Goal: Transaction & Acquisition: Purchase product/service

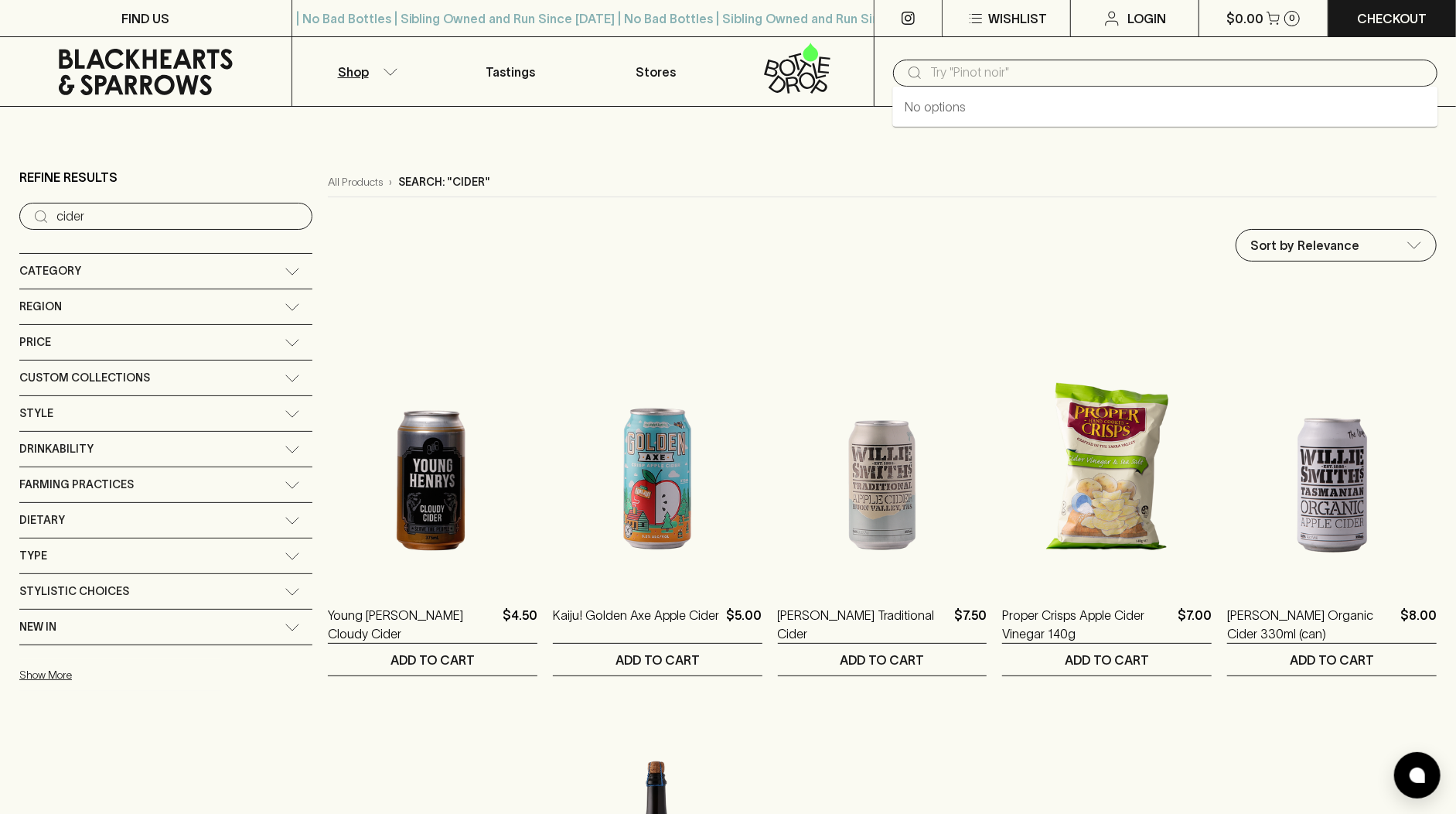
click at [931, 76] on input "text" at bounding box center [1178, 72] width 495 height 25
paste input "[PERSON_NAME] Cotes du Rhone"
type input "[PERSON_NAME] Cotes du Rhone"
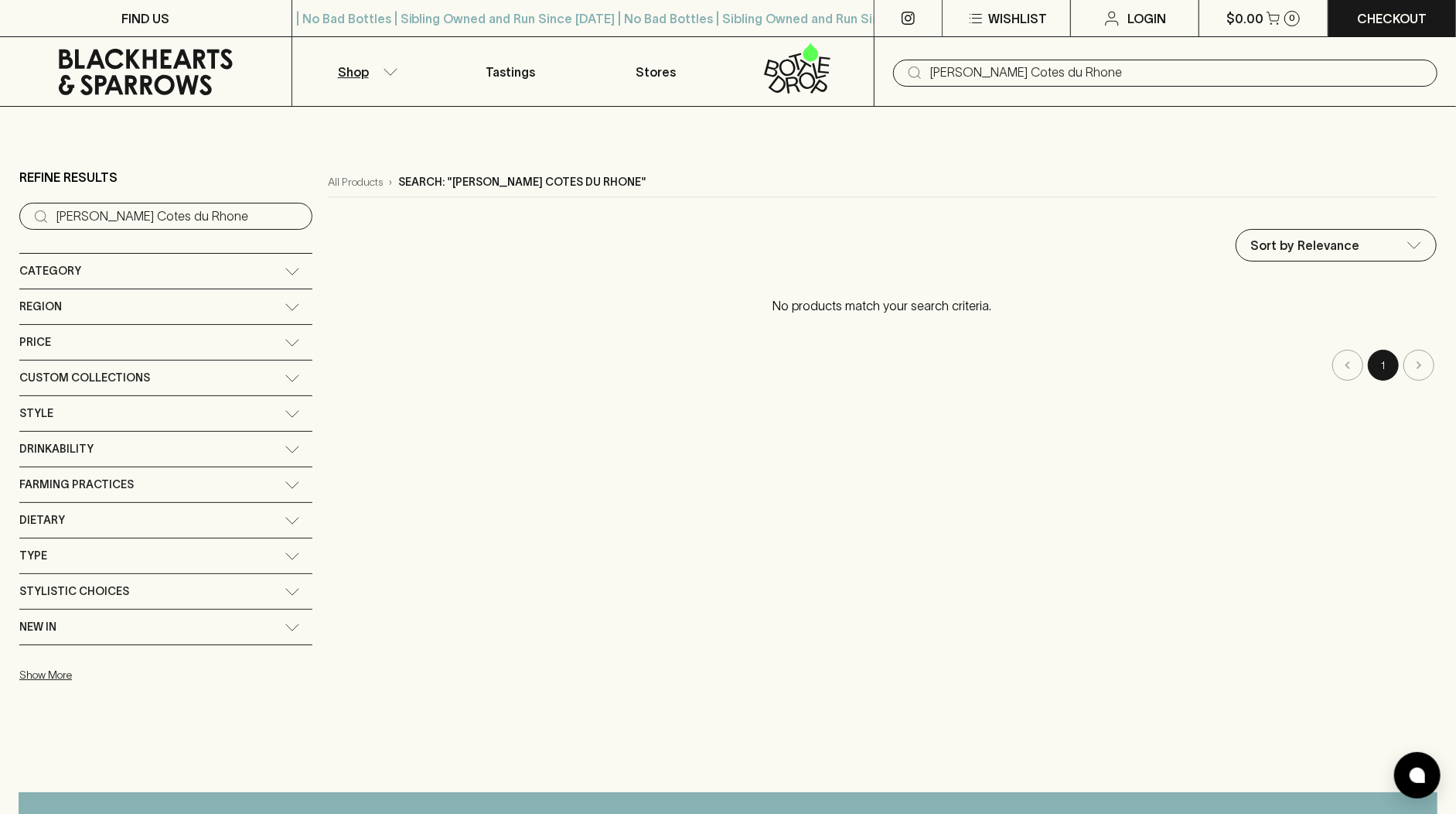
click at [1022, 78] on input "[PERSON_NAME] Cotes du Rhone" at bounding box center [1178, 72] width 495 height 25
drag, startPoint x: 1013, startPoint y: 71, endPoint x: 1141, endPoint y: 67, distance: 128.1
click at [1141, 67] on input "[PERSON_NAME] Cotes du Rhone" at bounding box center [1178, 72] width 495 height 25
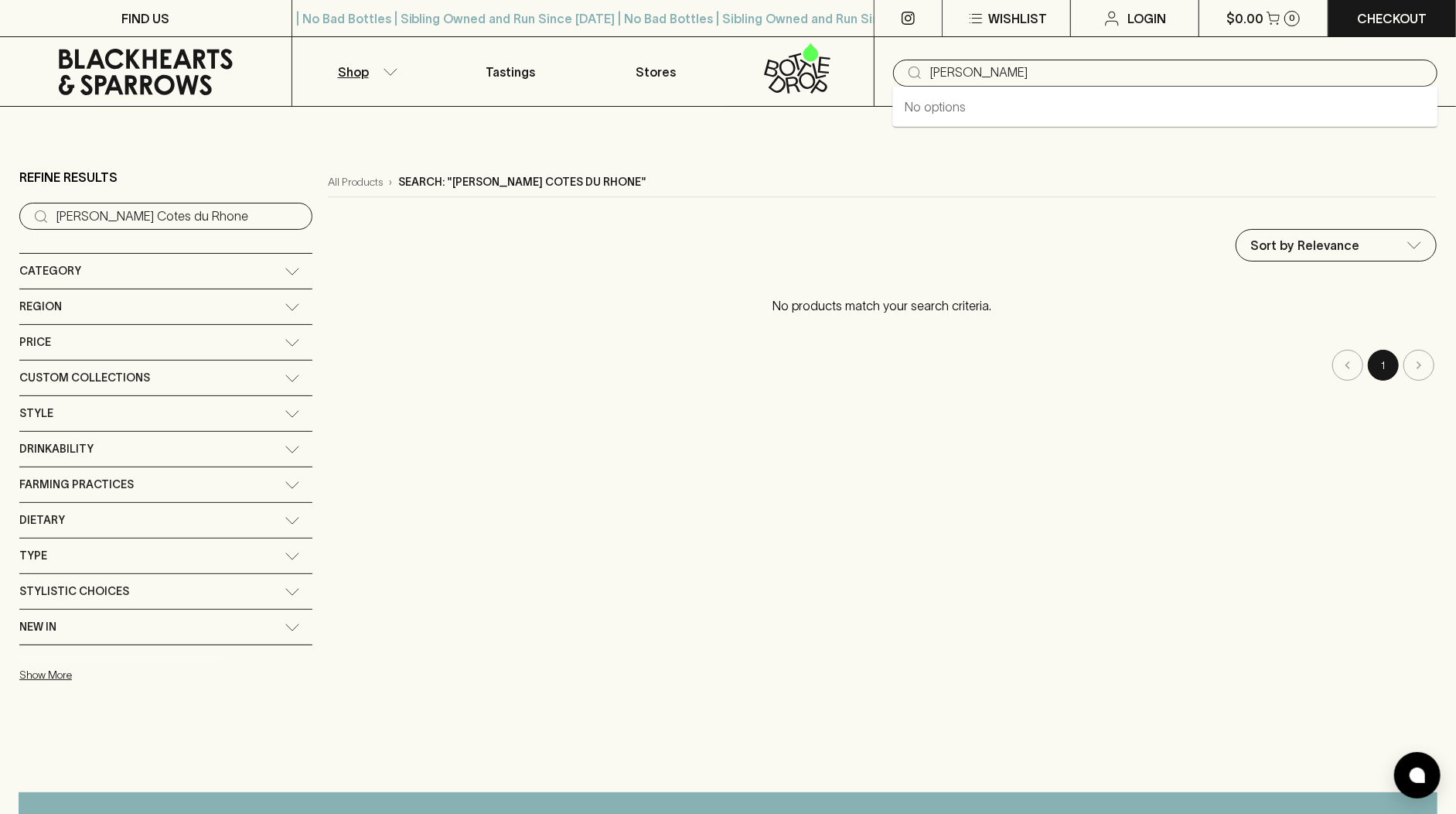
type input "[PERSON_NAME]"
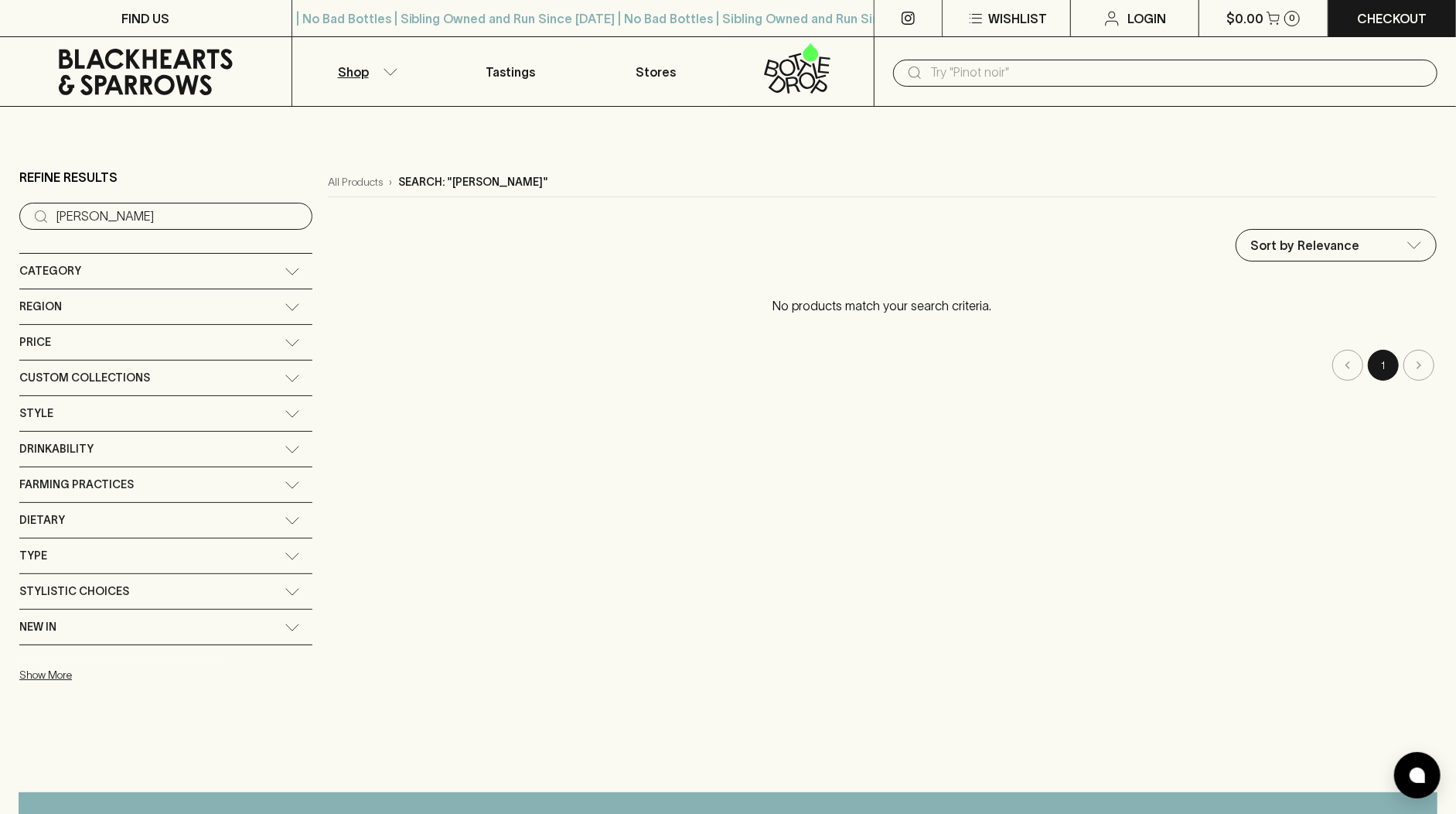
click at [957, 71] on input "text" at bounding box center [1178, 72] width 495 height 25
paste input "Un-Grafte"
type input "Un-Grafte"
click at [1070, 69] on input "text" at bounding box center [1178, 72] width 495 height 25
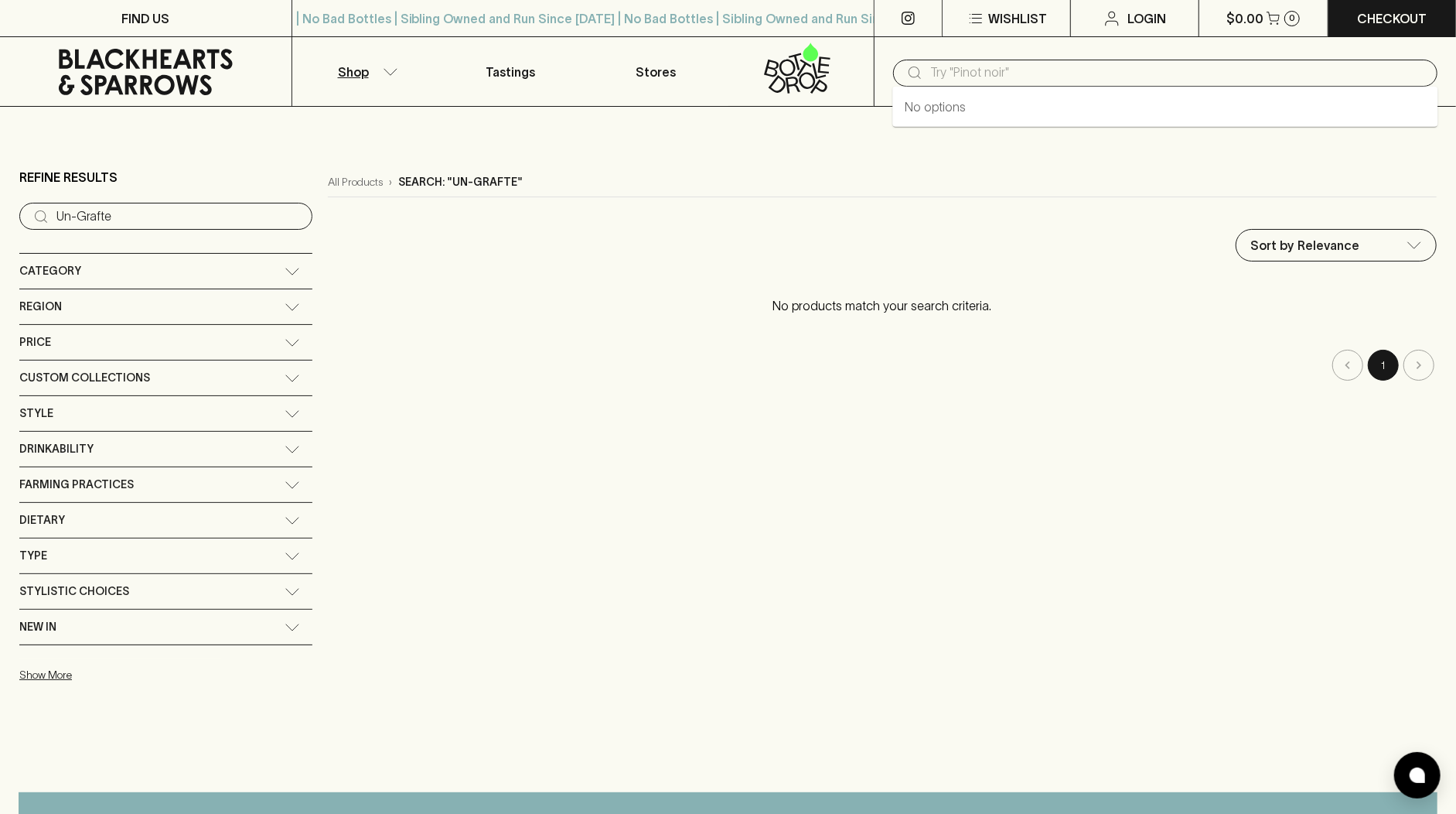
click at [202, 52] on icon at bounding box center [146, 72] width 174 height 46
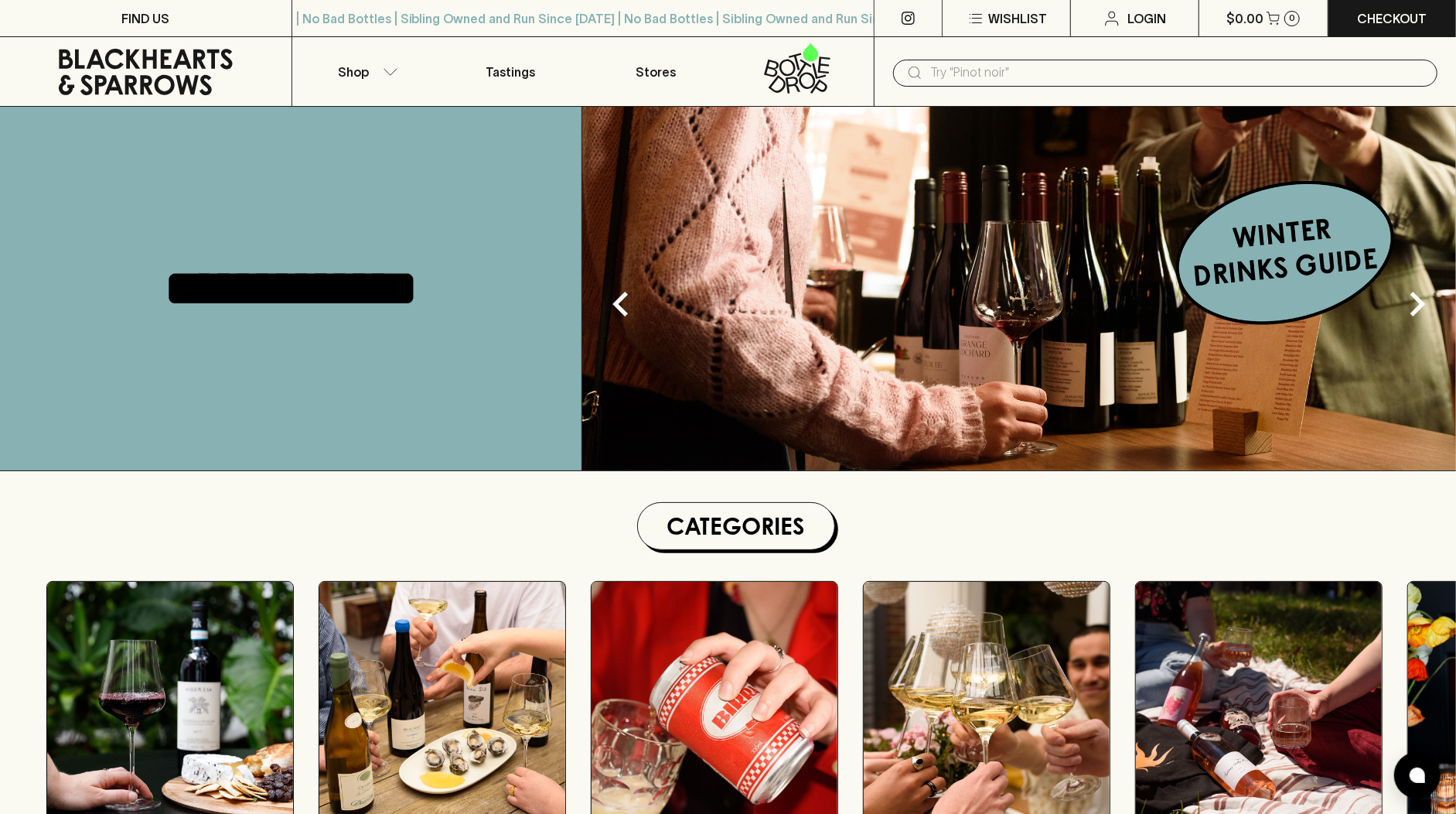
click at [1010, 77] on input "text" at bounding box center [1178, 72] width 495 height 25
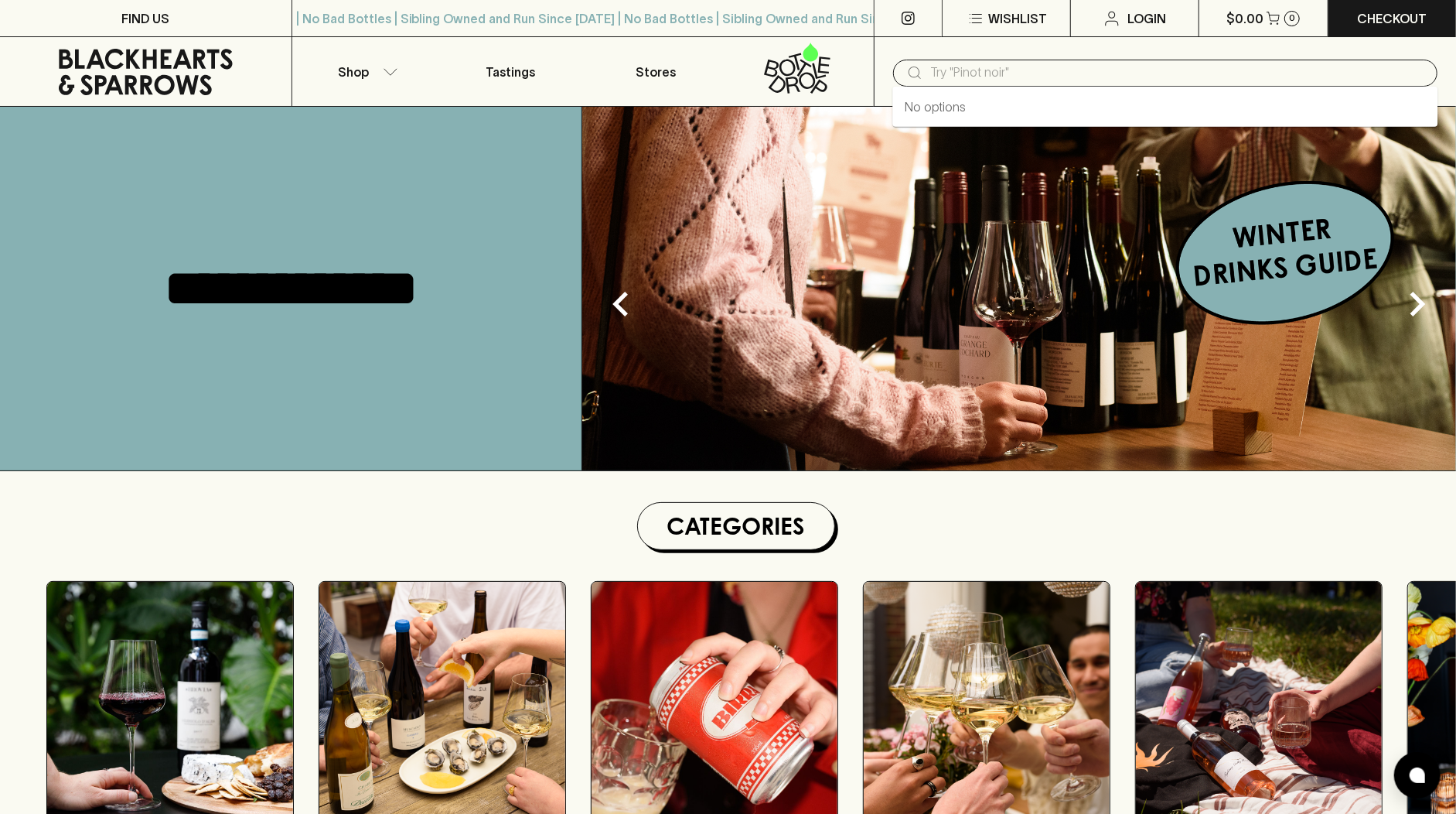
paste input "Whitlands"
type input "Whitlands"
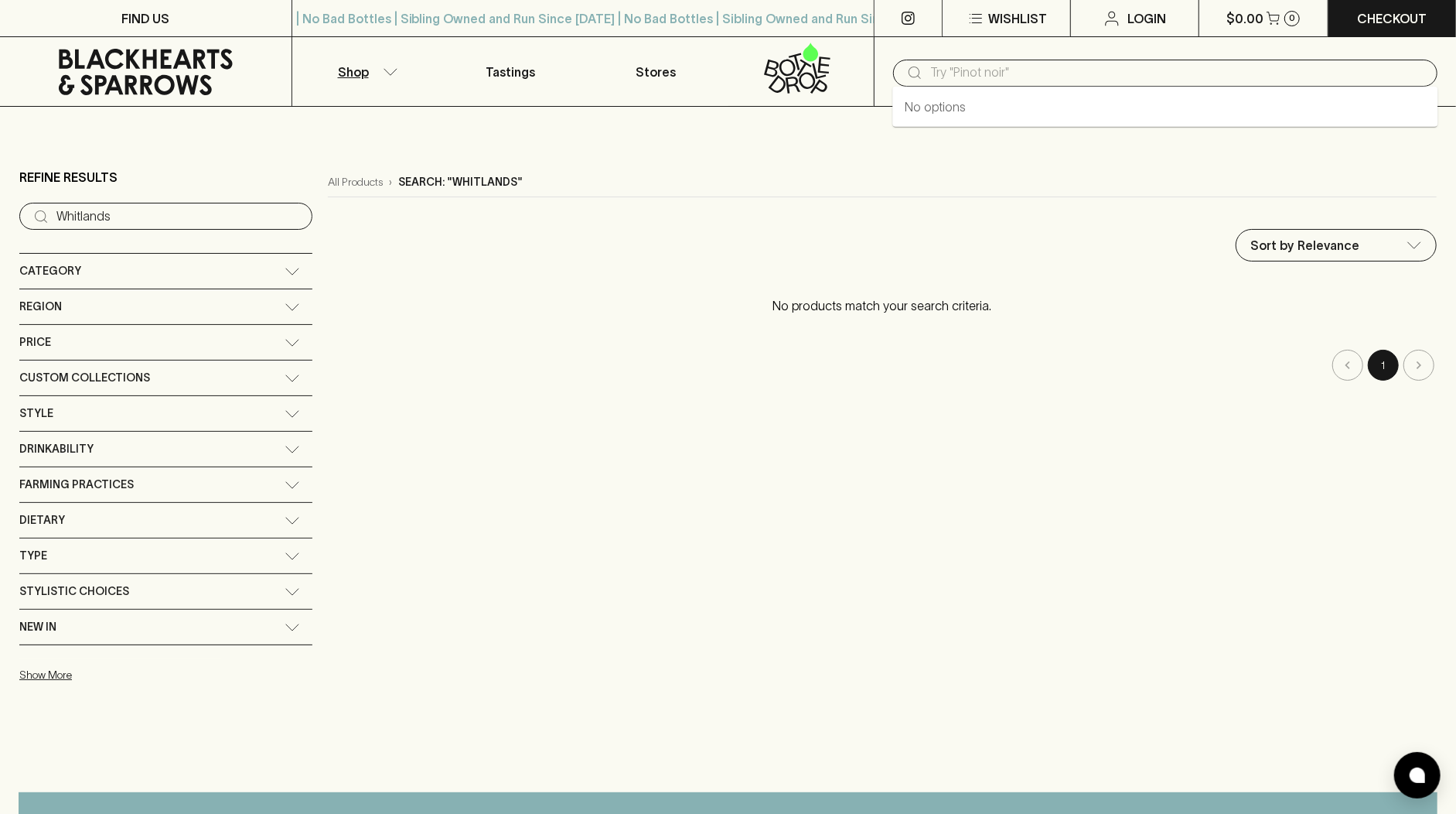
click at [986, 73] on input "text" at bounding box center [1178, 72] width 495 height 25
paste input "Madfish Chardonnay"
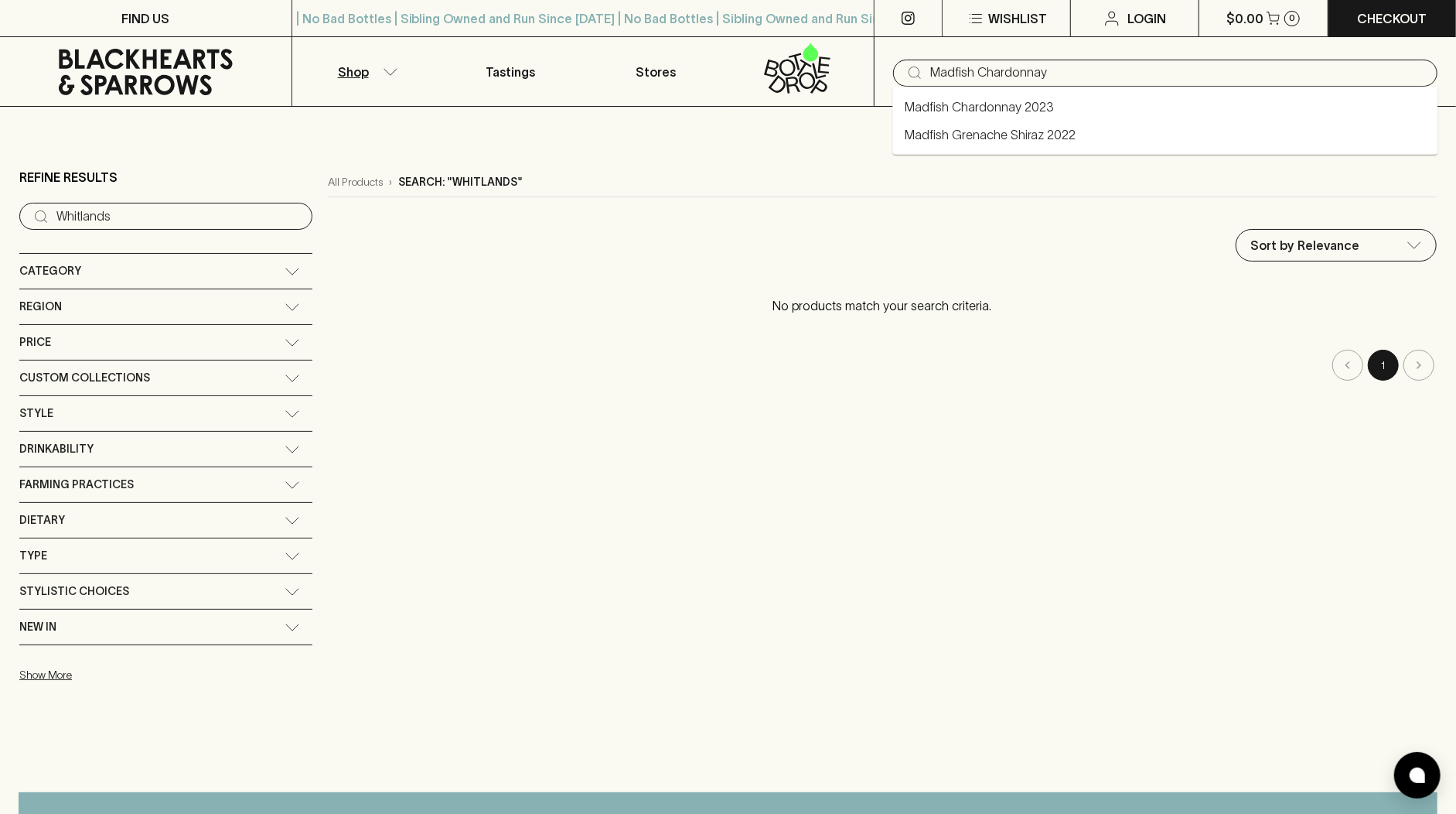
type input "Madfish Chardonnay"
